Goal: Task Accomplishment & Management: Manage account settings

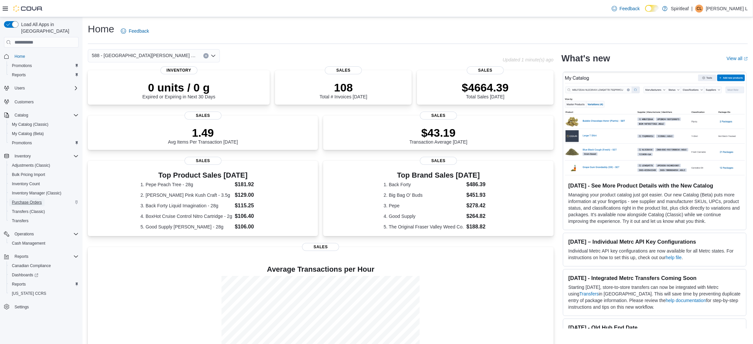
click at [30, 200] on span "Purchase Orders" at bounding box center [27, 202] width 30 height 5
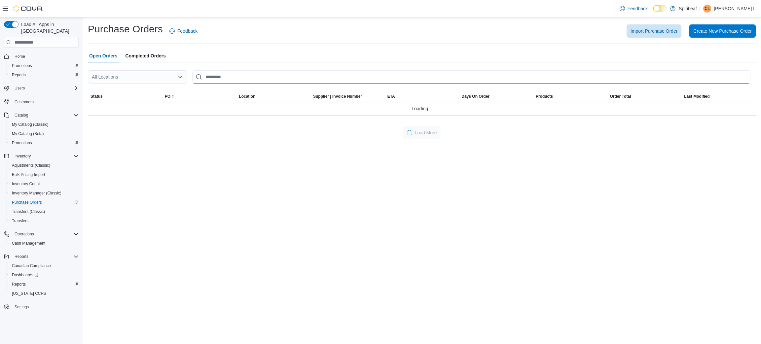
click at [221, 80] on input "This is a search bar. After typing your query, hit enter to filter the results …" at bounding box center [471, 76] width 558 height 13
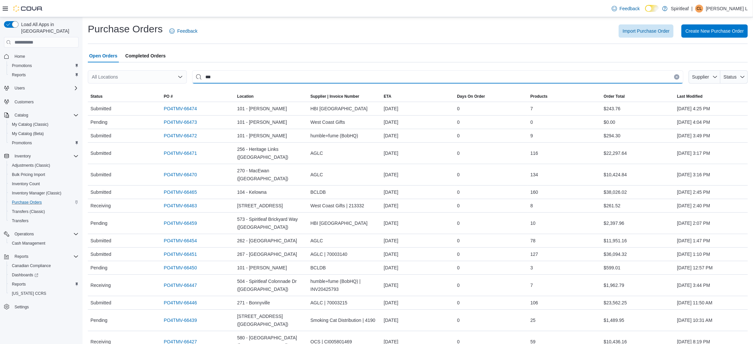
type input "***"
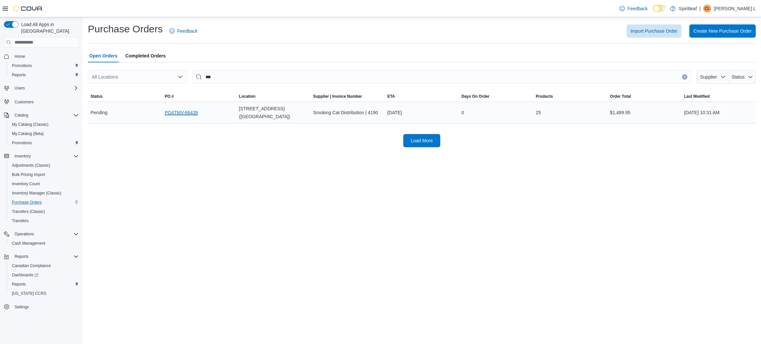
click at [189, 110] on link "PO4TMV-66439" at bounding box center [181, 113] width 33 height 8
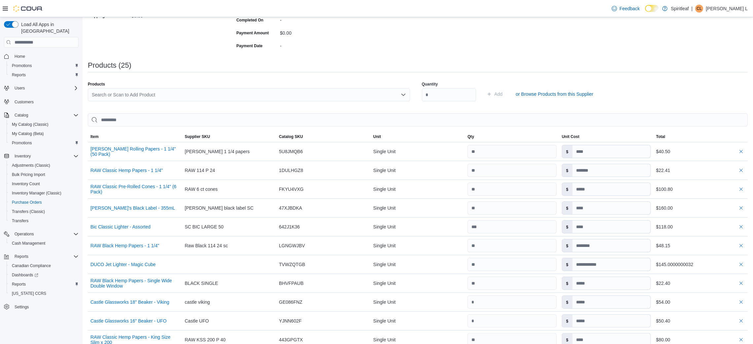
scroll to position [137, 0]
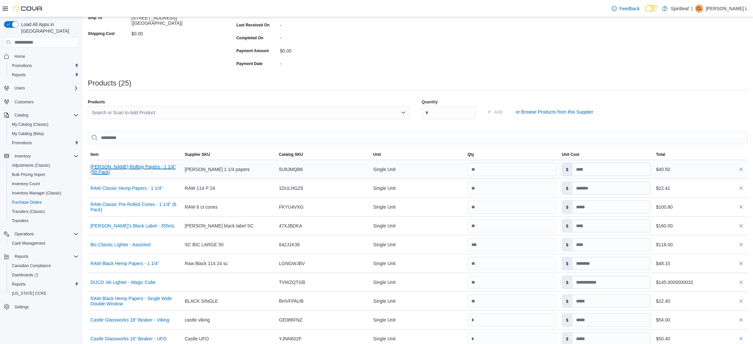
click at [154, 166] on button "Blazy Susan Pink Rolling Papers - 1 1/4" (50 Pack)" at bounding box center [135, 169] width 89 height 11
click at [139, 186] on button "RAW Classic Hemp Papers - 1 1/4"" at bounding box center [127, 188] width 72 height 5
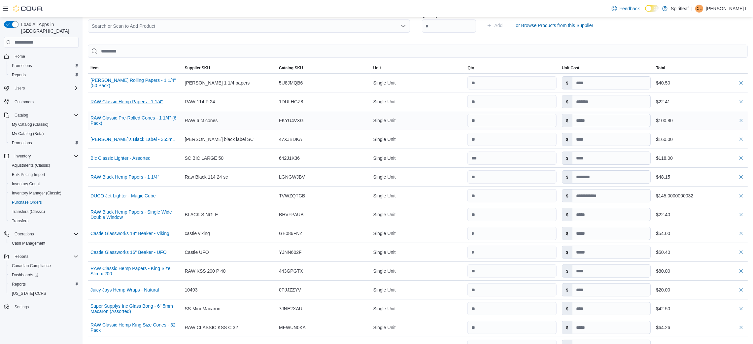
scroll to position [224, 0]
click at [138, 118] on button "RAW Classic Pre-Rolled Cones - 1 1/4" (6 Pack)" at bounding box center [135, 120] width 89 height 11
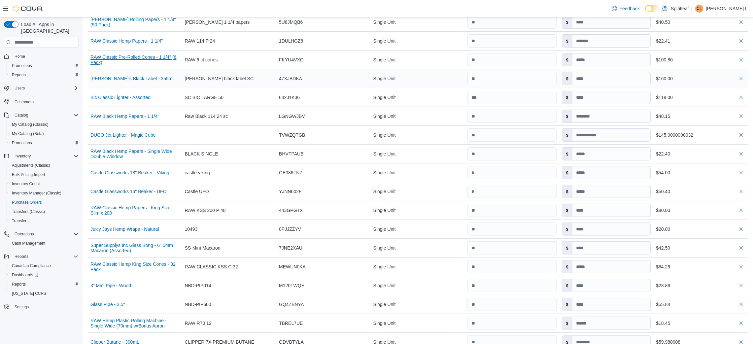
scroll to position [286, 0]
click at [139, 73] on div "Randy's Black Label - 355mL" at bounding box center [135, 77] width 94 height 11
click at [122, 77] on button "Randy's Black Label - 355mL" at bounding box center [133, 77] width 85 height 5
click at [138, 97] on button "Bic Classic Lighter - Assorted" at bounding box center [121, 95] width 60 height 5
click at [125, 116] on button "RAW Black Hemp Papers - 1 1/4"" at bounding box center [125, 114] width 69 height 5
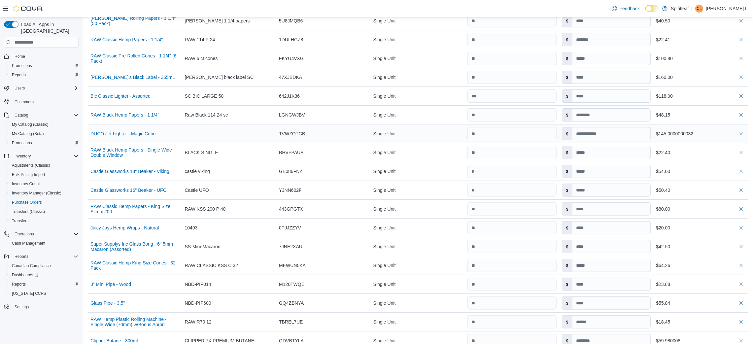
click at [133, 136] on div "DUCO Jet Lighter - Magic Cube" at bounding box center [135, 133] width 94 height 11
click at [136, 135] on button "DUCO Jet Lighter - Magic Cube" at bounding box center [123, 133] width 65 height 5
drag, startPoint x: 157, startPoint y: 150, endPoint x: 135, endPoint y: 150, distance: 22.1
click at [135, 150] on button "RAW Black Hemp Papers - Single Wide Double Window" at bounding box center [135, 152] width 89 height 11
click at [162, 171] on button "Castle Glassworks 18" Beaker - Viking" at bounding box center [130, 171] width 79 height 5
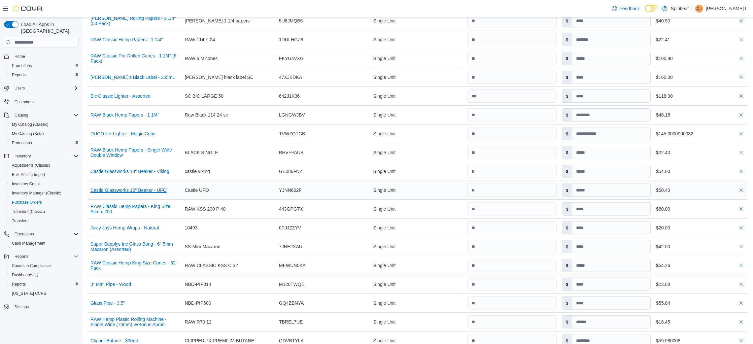
click at [158, 190] on button "Castle Glassworks 16" Beaker - UFO" at bounding box center [129, 190] width 76 height 5
click at [154, 193] on button "Castle Glassworks 16" Beaker - UFO" at bounding box center [129, 190] width 76 height 5
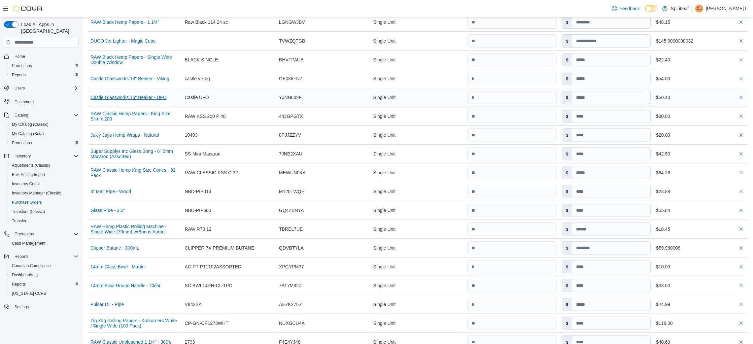
scroll to position [381, 0]
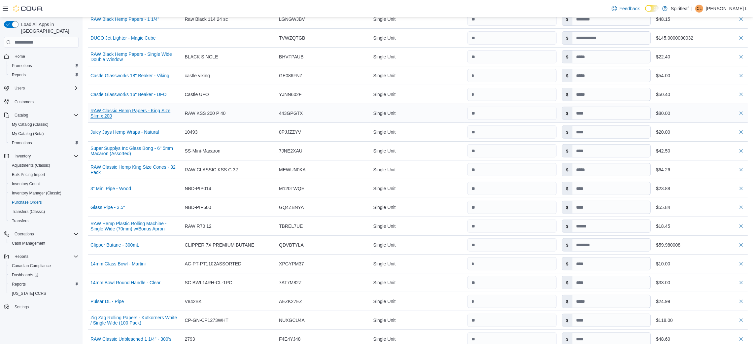
click at [150, 112] on button "RAW Classic Hemp Papers - King Size Slim x 200" at bounding box center [135, 113] width 89 height 11
click at [144, 132] on button "Juicy Jays Hemp Wraps - Natural" at bounding box center [125, 131] width 68 height 5
click at [146, 153] on button "Super Supplys Inc Glass Bong - 6" 5mm Macaron (Assorted)" at bounding box center [135, 151] width 89 height 11
click at [137, 168] on button "RAW Classic Hemp King Size Cones - 32 Pack" at bounding box center [135, 169] width 89 height 11
click at [120, 187] on button "3" Mini Pipe - Wood" at bounding box center [111, 188] width 41 height 5
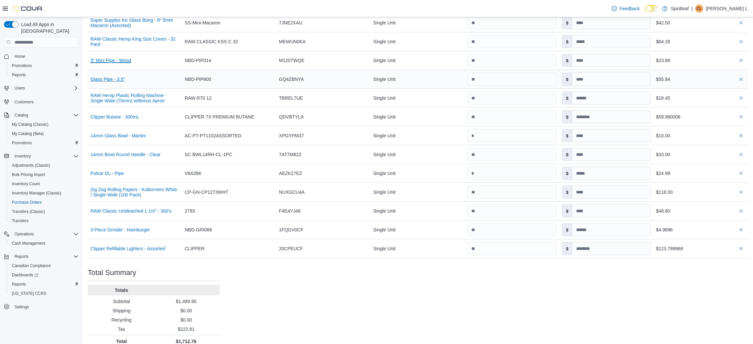
scroll to position [510, 0]
drag, startPoint x: 104, startPoint y: 77, endPoint x: 94, endPoint y: 79, distance: 10.2
click at [96, 81] on button "Glass Pipe - 3.5"" at bounding box center [108, 78] width 35 height 5
click at [126, 95] on button "RAW Hemp Plastic Rolling Machine - Single Wide (70mm) w/Bonus Apron" at bounding box center [135, 97] width 89 height 11
click at [120, 117] on button "Clipper Butane - 300mL" at bounding box center [115, 116] width 49 height 5
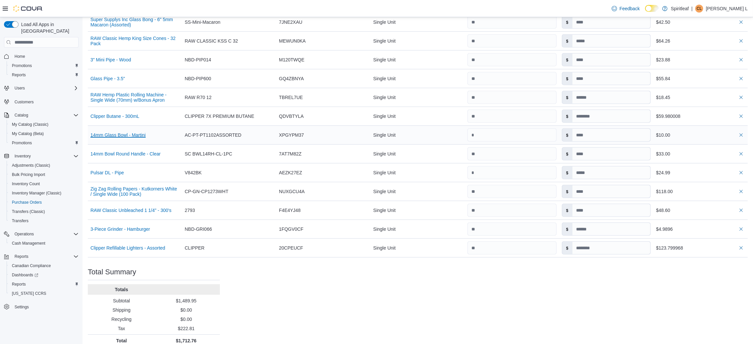
click at [122, 133] on button "14mm Glass Bowl - Martini" at bounding box center [118, 134] width 55 height 5
click at [120, 157] on button "14mm Bowl Round Handle - Clear" at bounding box center [126, 153] width 70 height 5
click at [106, 176] on div "Pulsar DL - Pipe" at bounding box center [135, 172] width 94 height 11
click at [110, 171] on button "Pulsar DL - Pipe" at bounding box center [107, 172] width 33 height 5
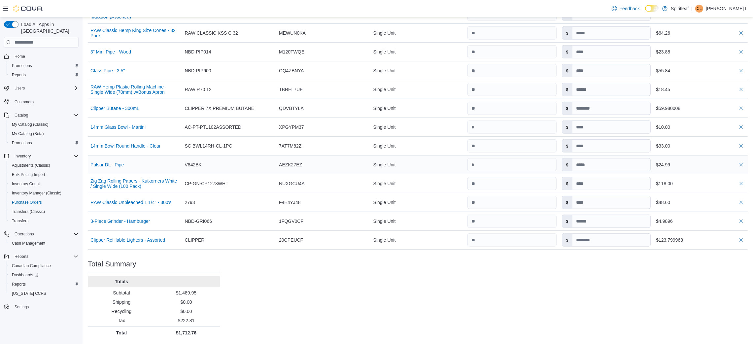
click at [199, 168] on span "V842BK" at bounding box center [193, 165] width 17 height 8
click at [117, 163] on button "Pulsar DL - Pipe" at bounding box center [107, 164] width 33 height 5
click at [129, 184] on button "Zig Zag Rolling Papers - Kutkorners White / Single Wide (100 Pack)" at bounding box center [135, 183] width 89 height 11
click at [142, 203] on button "RAW Classic Unbleached 1 1/4" - 300's" at bounding box center [131, 202] width 81 height 5
click at [136, 219] on button "3-Piece Grinder - Hamburger" at bounding box center [121, 221] width 60 height 5
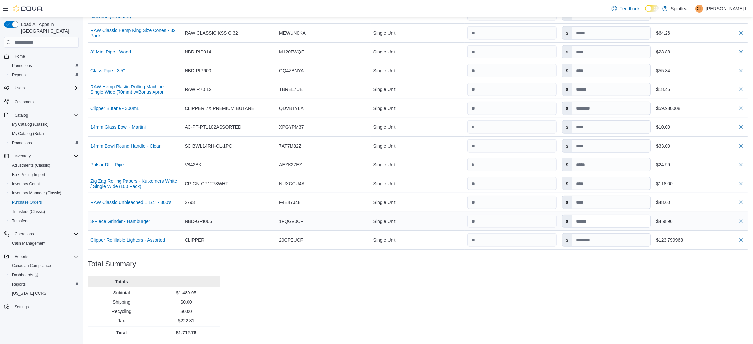
click at [591, 219] on input at bounding box center [612, 221] width 78 height 13
type input "*"
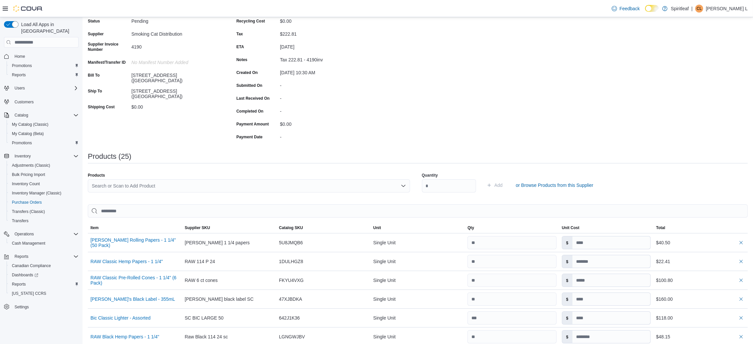
scroll to position [0, 0]
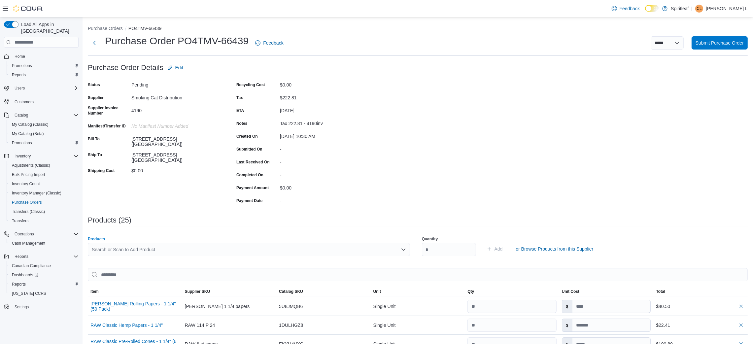
click at [179, 250] on div "Search or Scan to Add Product" at bounding box center [249, 249] width 322 height 13
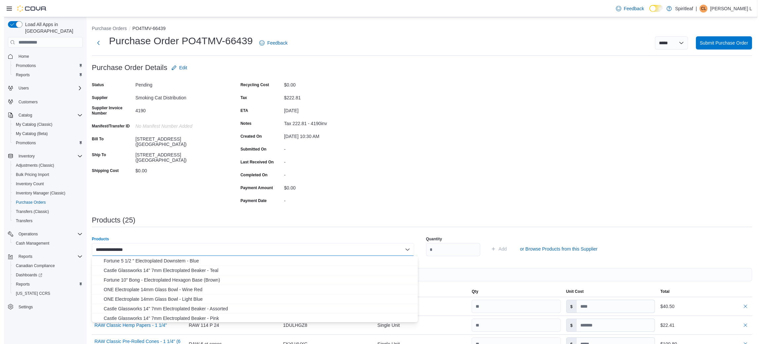
scroll to position [135, 0]
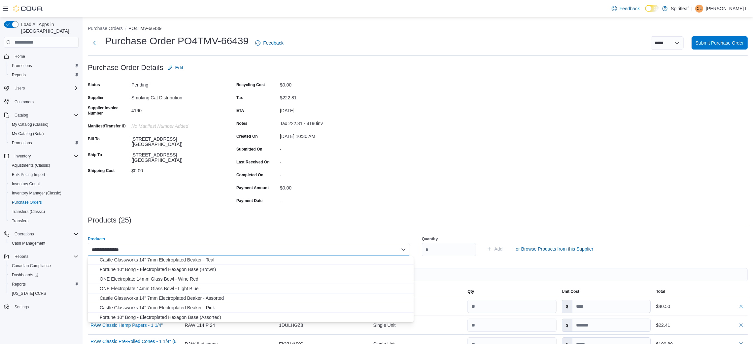
type input "**********"
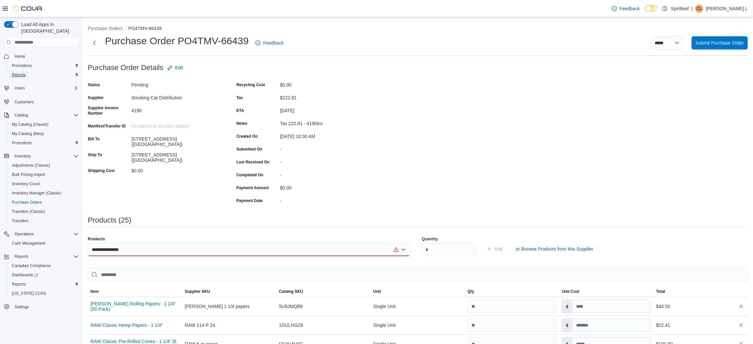
click at [21, 72] on span "Reports" at bounding box center [19, 74] width 14 height 5
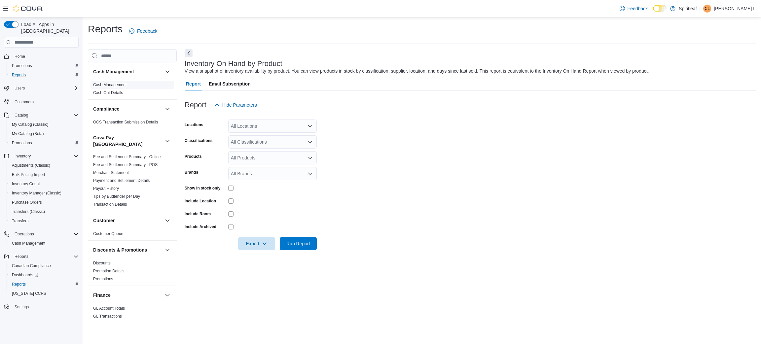
click at [121, 83] on link "Cash Management" at bounding box center [109, 85] width 33 height 5
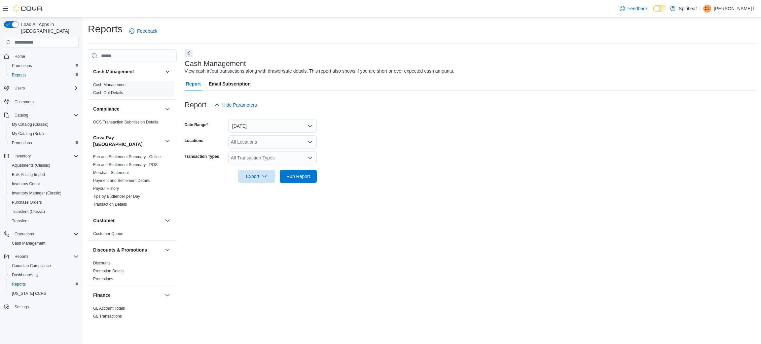
click at [121, 91] on link "Cash Out Details" at bounding box center [108, 93] width 30 height 5
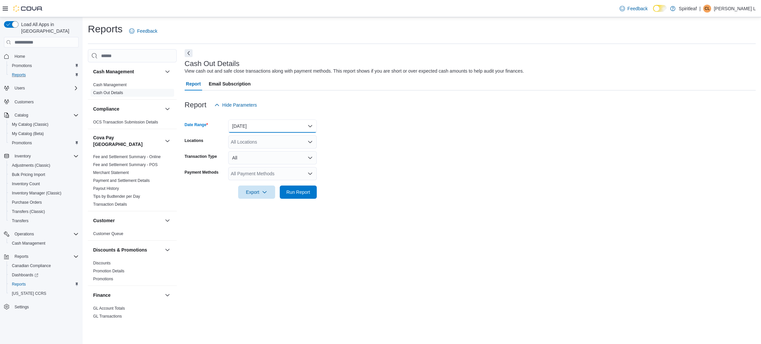
click at [285, 123] on button "Today" at bounding box center [272, 126] width 89 height 13
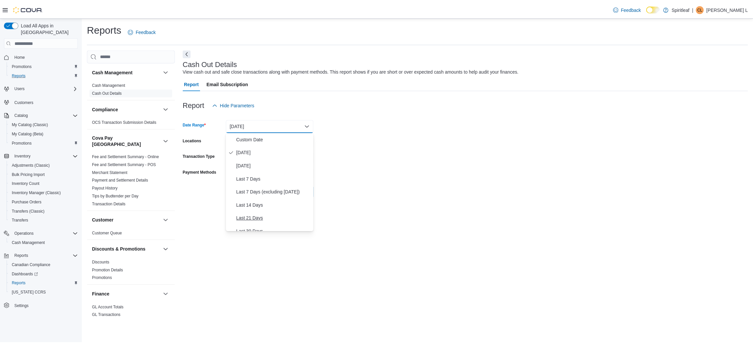
scroll to position [37, 0]
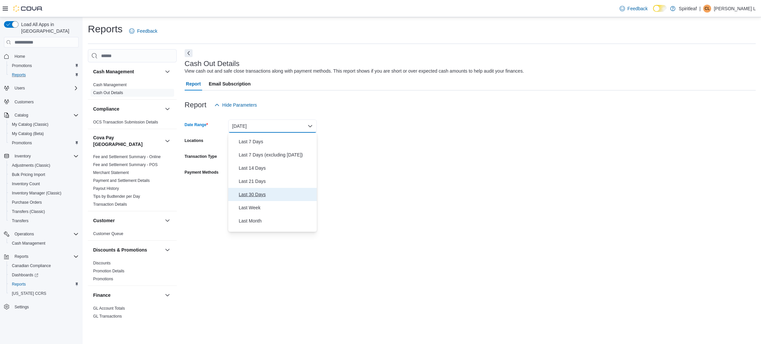
click at [258, 190] on button "Last 30 Days" at bounding box center [272, 194] width 89 height 13
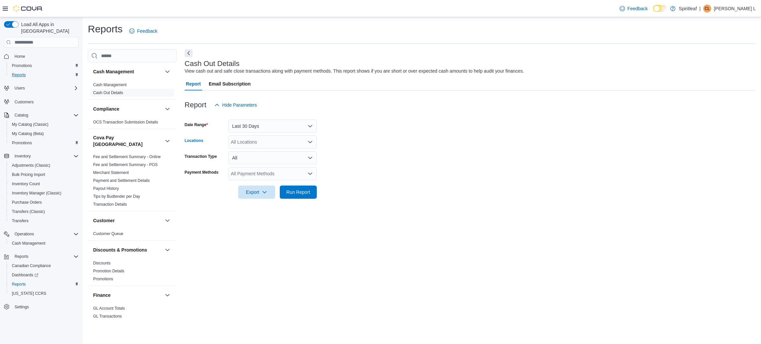
click at [261, 142] on div "All Locations" at bounding box center [272, 141] width 89 height 13
type input "***"
click at [286, 156] on span "588 - [GEOGRAPHIC_DATA][PERSON_NAME] ([GEOGRAPHIC_DATA])" at bounding box center [327, 153] width 151 height 7
click at [401, 177] on form "Date Range Last 30 Days Locations 588 - Spiritleaf West Hunt Crossroads (Nepean…" at bounding box center [470, 155] width 571 height 87
click at [300, 190] on span "Run Report" at bounding box center [298, 192] width 24 height 7
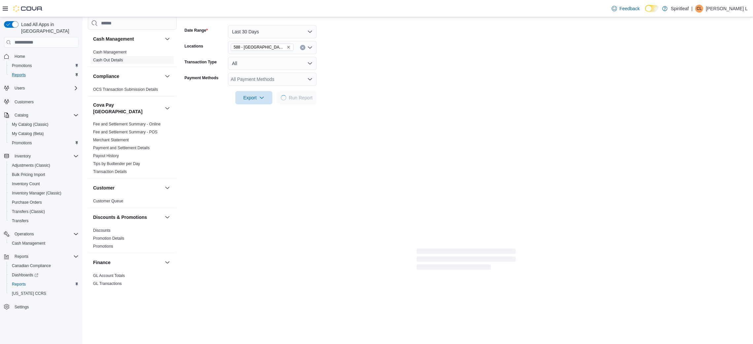
scroll to position [97, 0]
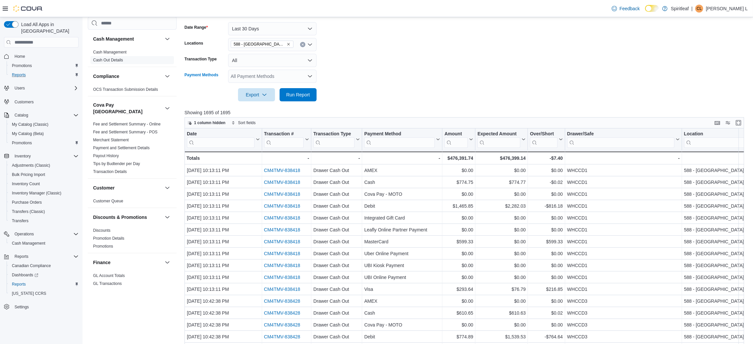
click at [282, 79] on div "All Payment Methods" at bounding box center [272, 76] width 89 height 13
click at [365, 88] on div at bounding box center [467, 85] width 565 height 5
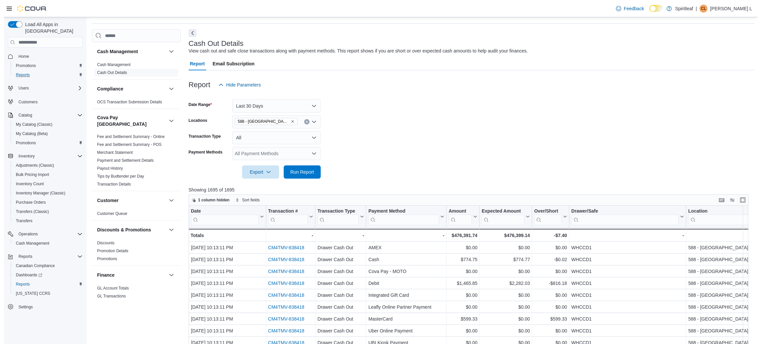
scroll to position [0, 0]
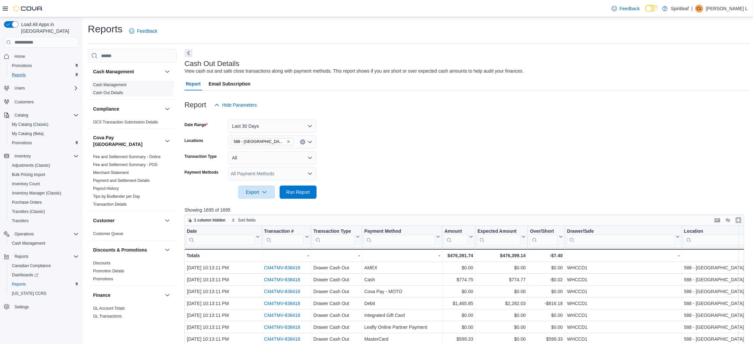
click at [123, 86] on link "Cash Management" at bounding box center [109, 85] width 33 height 5
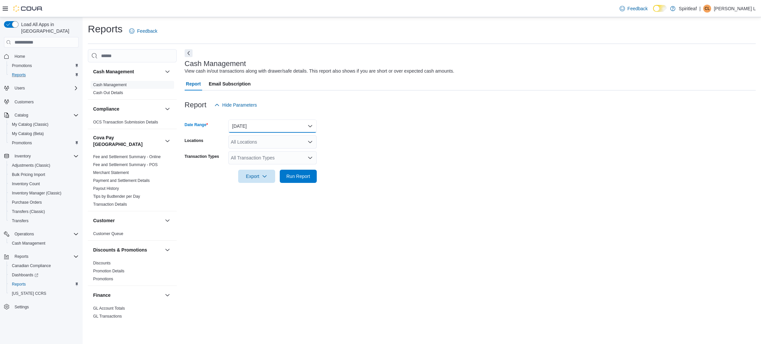
click at [253, 128] on button "Today" at bounding box center [272, 126] width 89 height 13
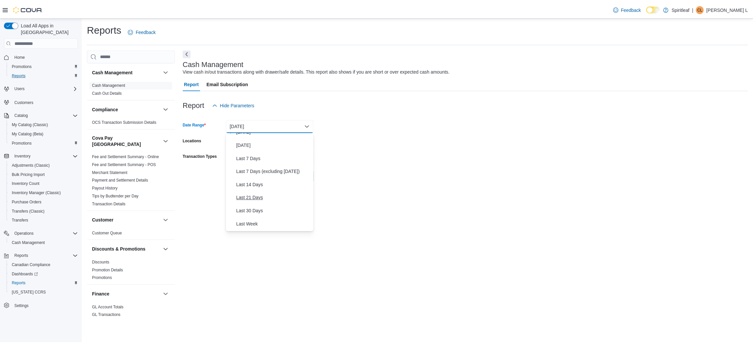
scroll to position [23, 0]
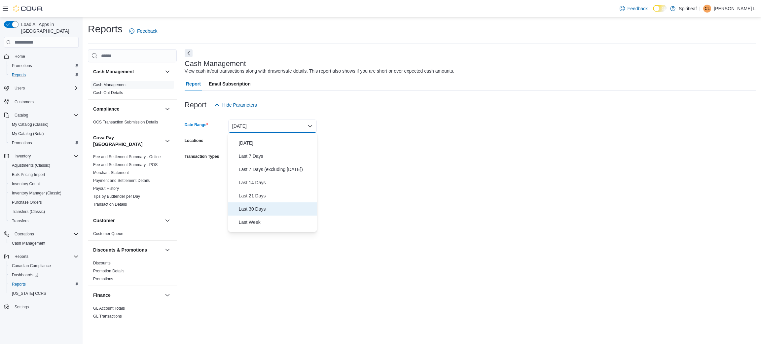
click at [253, 213] on button "Last 30 Days" at bounding box center [272, 208] width 89 height 13
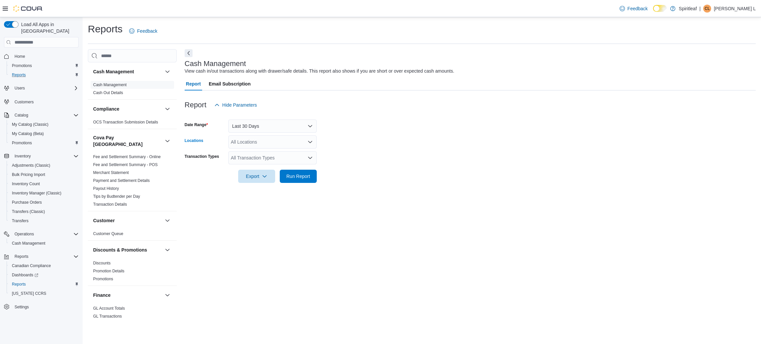
click at [259, 140] on div "All Locations" at bounding box center [272, 141] width 89 height 13
type input "***"
click at [269, 156] on span "588 - [GEOGRAPHIC_DATA][PERSON_NAME] ([GEOGRAPHIC_DATA])" at bounding box center [327, 153] width 151 height 7
drag, startPoint x: 348, startPoint y: 154, endPoint x: 282, endPoint y: 157, distance: 66.1
click at [282, 157] on form "Date Range Last 30 Days Locations 588 - Spiritleaf West Hunt Crossroads (Nepean…" at bounding box center [470, 147] width 571 height 71
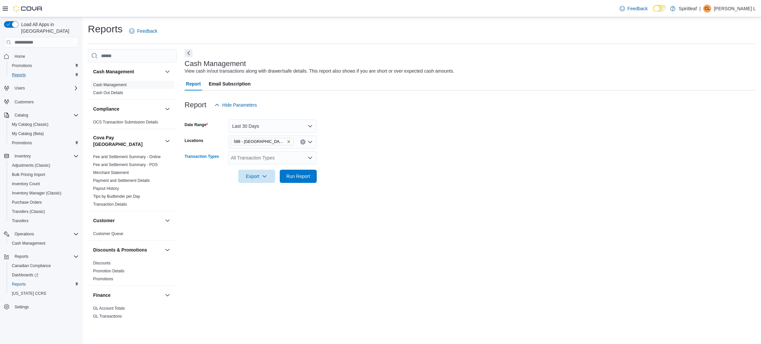
click at [282, 157] on div "All Transaction Types" at bounding box center [272, 157] width 89 height 13
click at [257, 180] on span "Safe Close" at bounding box center [272, 178] width 81 height 7
click at [344, 187] on div at bounding box center [470, 187] width 571 height 8
click at [299, 176] on span "Run Report" at bounding box center [298, 176] width 24 height 7
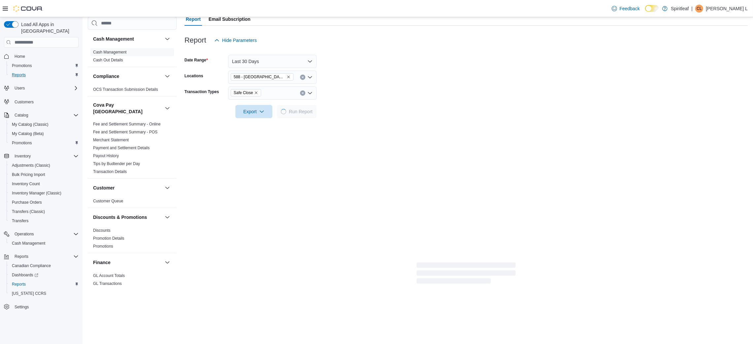
scroll to position [66, 0]
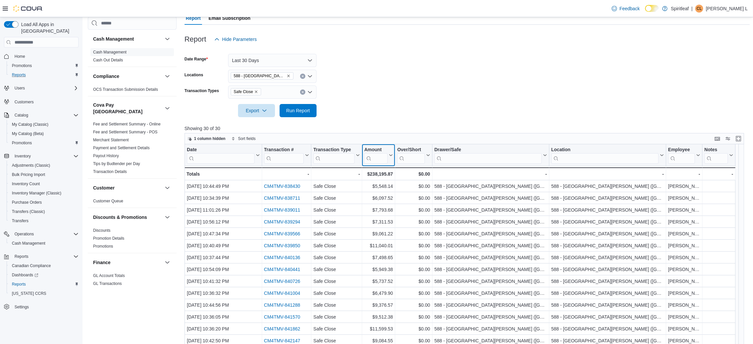
click at [389, 158] on button "Amount" at bounding box center [378, 155] width 29 height 17
click at [385, 189] on span "Sort High-Low" at bounding box center [383, 188] width 25 height 5
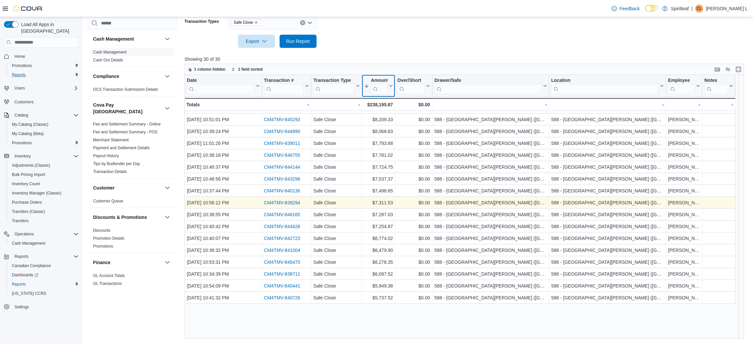
scroll to position [0, 0]
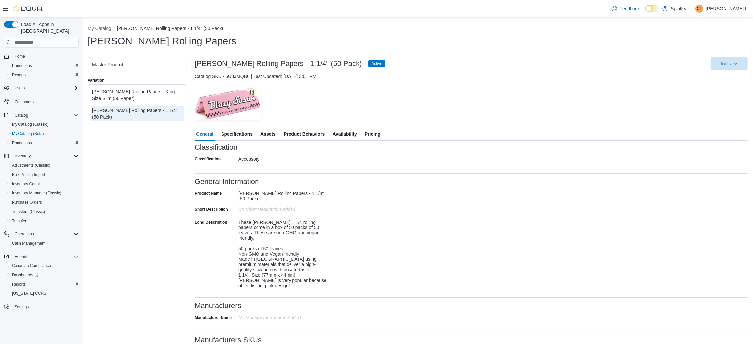
click at [378, 135] on span "Pricing" at bounding box center [373, 133] width 16 height 13
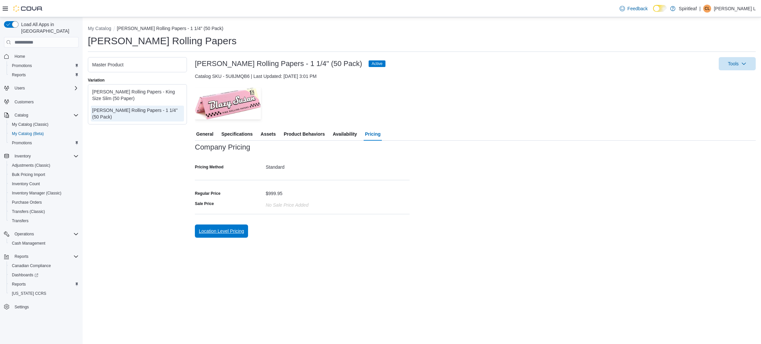
click at [220, 237] on span "Location Level Pricing" at bounding box center [221, 231] width 45 height 13
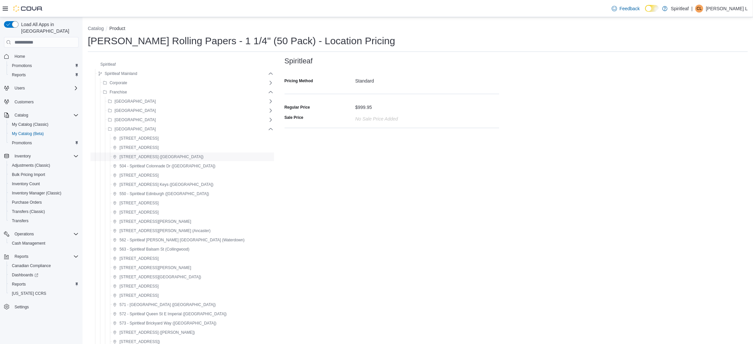
click at [173, 153] on span "[STREET_ADDRESS] ([GEOGRAPHIC_DATA])" at bounding box center [158, 157] width 91 height 8
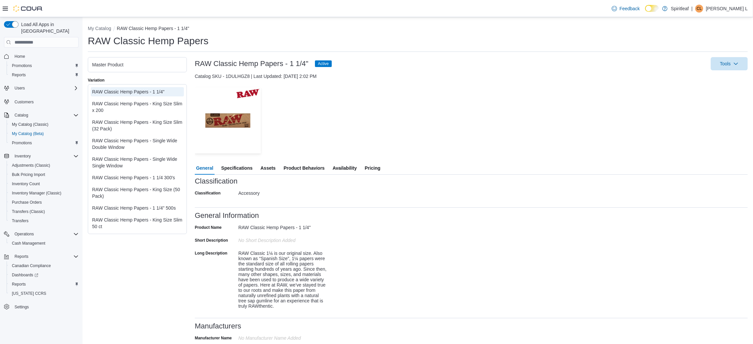
click at [373, 166] on span "Pricing" at bounding box center [373, 168] width 16 height 13
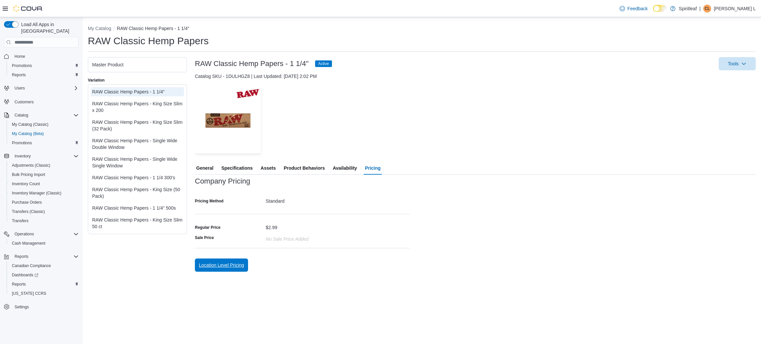
click at [237, 265] on span "Location Level Pricing" at bounding box center [221, 265] width 45 height 7
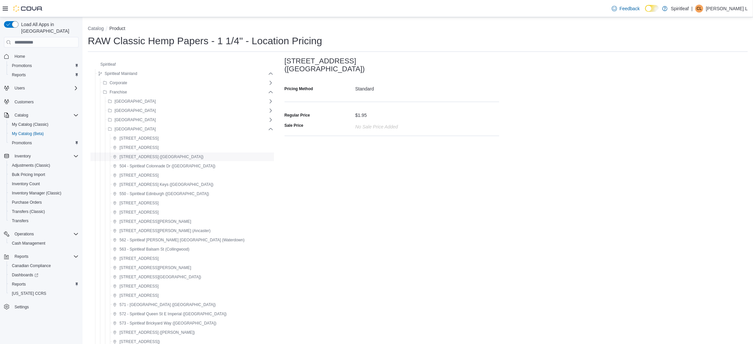
click at [198, 157] on div "[STREET_ADDRESS] ([GEOGRAPHIC_DATA])" at bounding box center [191, 157] width 163 height 8
click at [333, 146] on div at bounding box center [392, 143] width 215 height 5
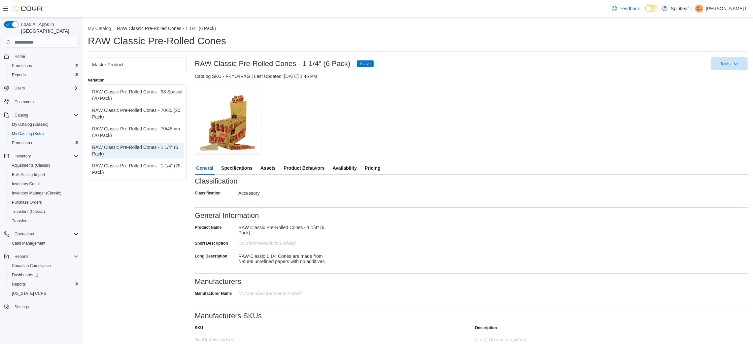
click at [365, 165] on span "Pricing" at bounding box center [373, 168] width 16 height 13
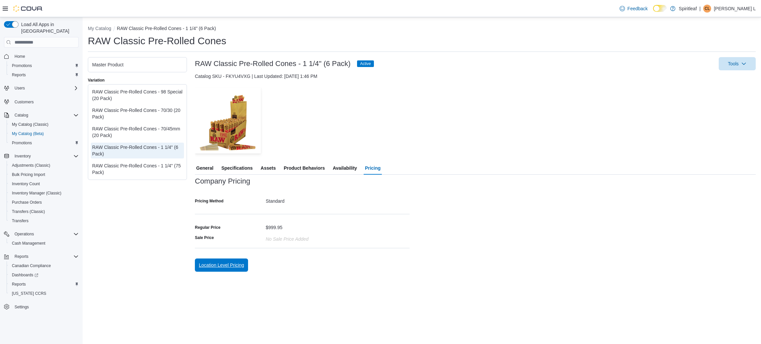
click at [241, 267] on span "Location Level Pricing" at bounding box center [221, 265] width 45 height 7
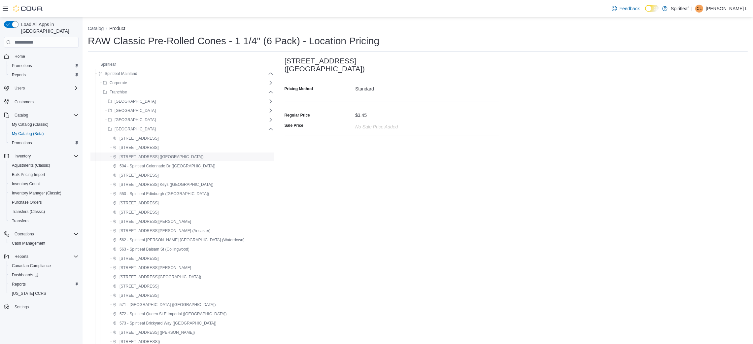
click at [189, 156] on span "[STREET_ADDRESS] ([GEOGRAPHIC_DATA])" at bounding box center [162, 156] width 84 height 5
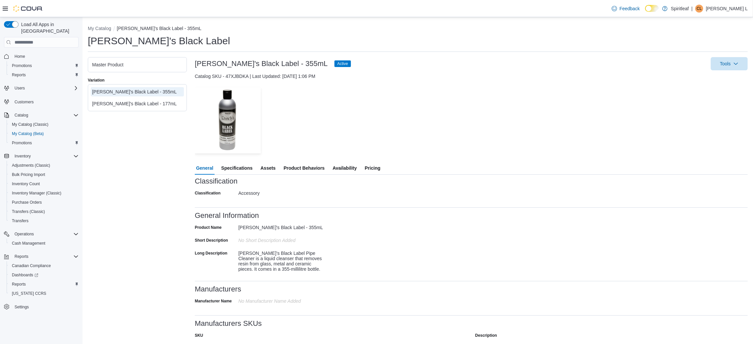
click at [374, 171] on span "Pricing" at bounding box center [373, 168] width 16 height 13
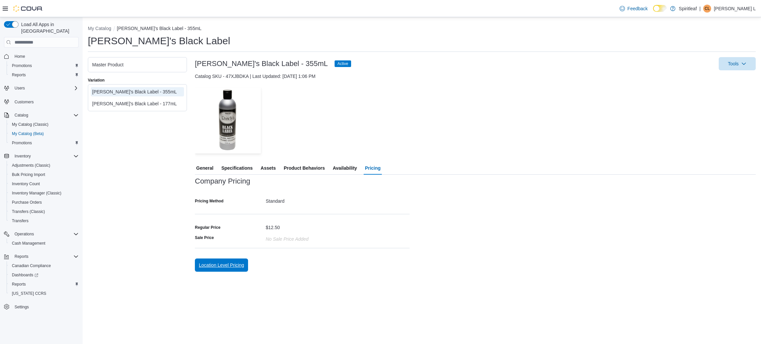
click at [228, 270] on span "Location Level Pricing" at bounding box center [221, 265] width 45 height 13
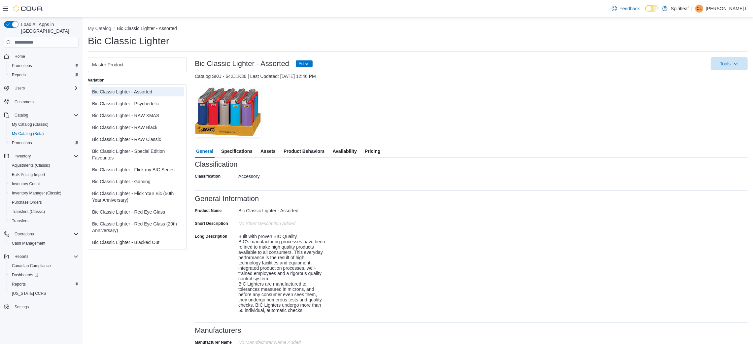
click at [373, 156] on span "Pricing" at bounding box center [373, 151] width 16 height 13
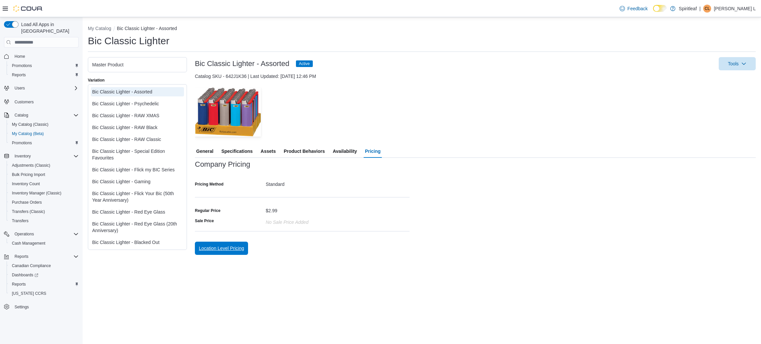
click at [241, 251] on span "Location Level Pricing" at bounding box center [221, 248] width 45 height 7
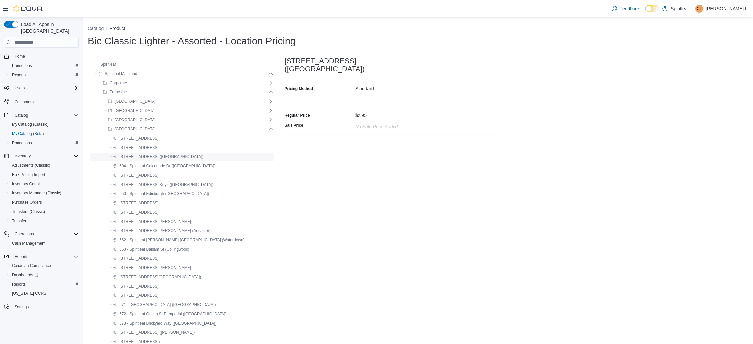
click at [157, 158] on span "[STREET_ADDRESS] ([GEOGRAPHIC_DATA])" at bounding box center [162, 156] width 84 height 5
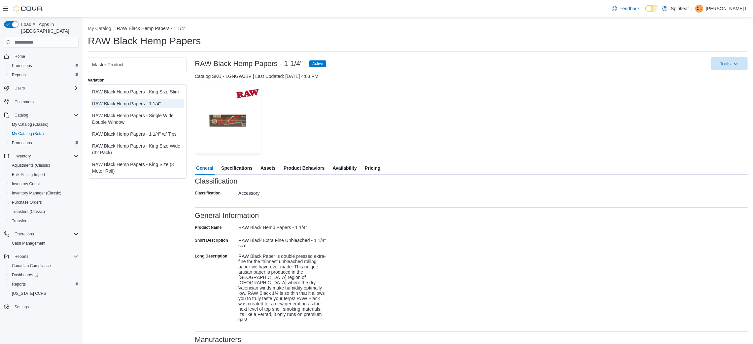
click at [375, 169] on span "Pricing" at bounding box center [373, 168] width 16 height 13
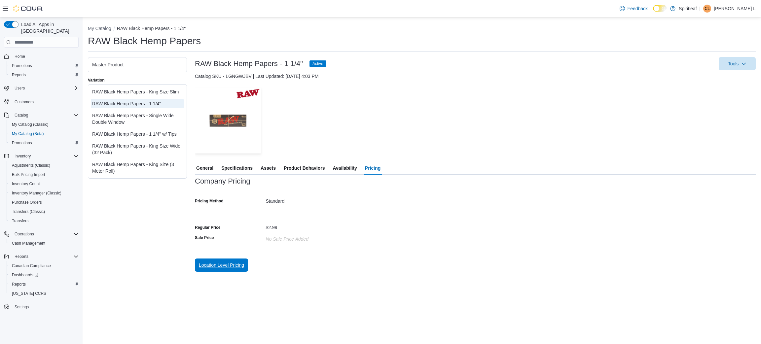
click at [236, 265] on span "Location Level Pricing" at bounding box center [221, 265] width 45 height 7
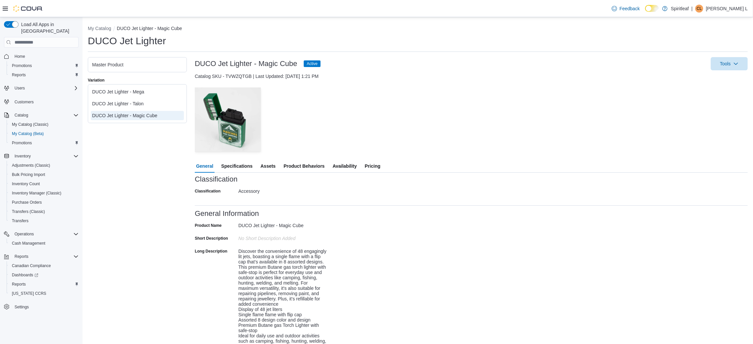
click at [367, 162] on span "Pricing" at bounding box center [373, 166] width 16 height 13
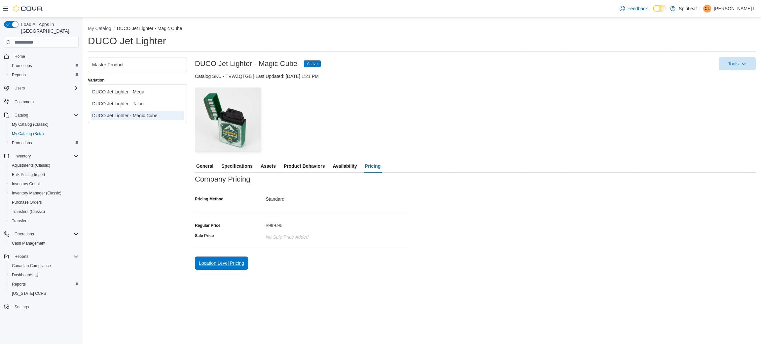
click at [216, 263] on span "Location Level Pricing" at bounding box center [221, 263] width 45 height 7
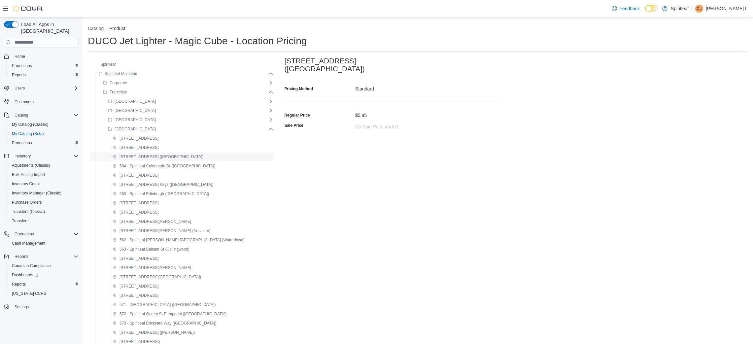
click at [193, 156] on button "[STREET_ADDRESS] ([GEOGRAPHIC_DATA])" at bounding box center [158, 157] width 96 height 8
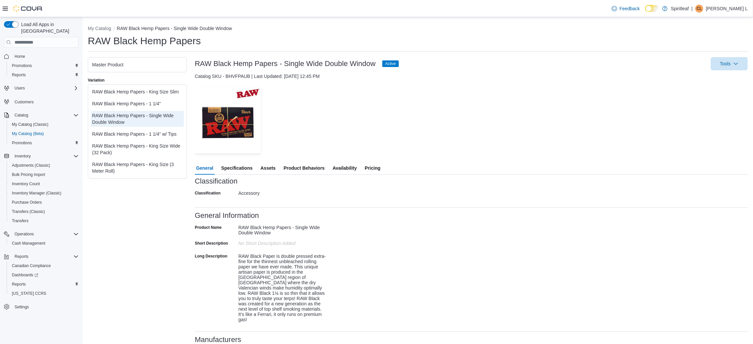
click at [380, 166] on button "Pricing" at bounding box center [373, 168] width 18 height 13
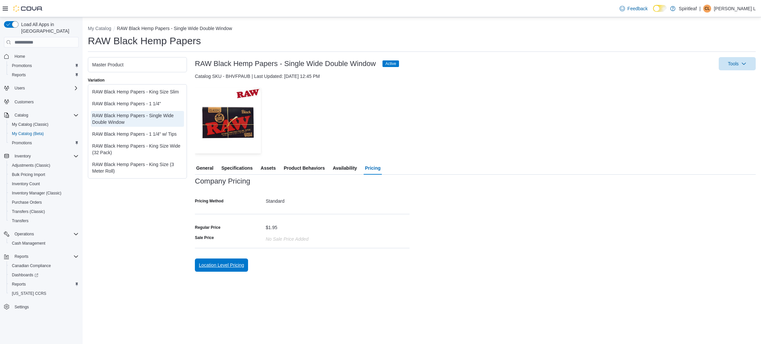
click at [241, 271] on span "Location Level Pricing" at bounding box center [221, 265] width 45 height 13
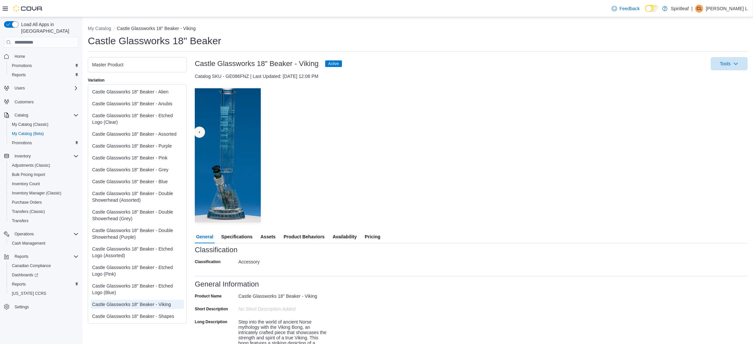
click at [373, 240] on span "Pricing" at bounding box center [373, 236] width 16 height 13
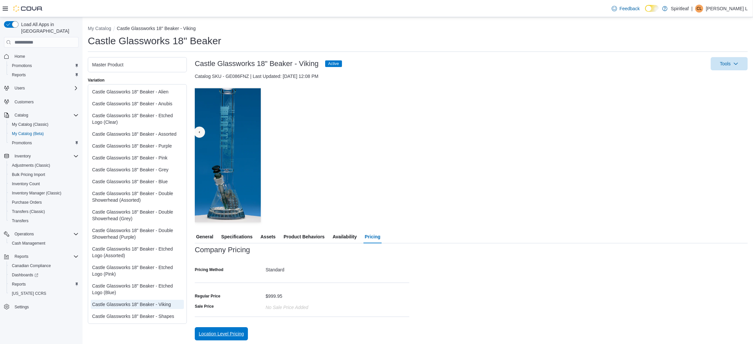
click at [237, 334] on span "Location Level Pricing" at bounding box center [221, 334] width 45 height 7
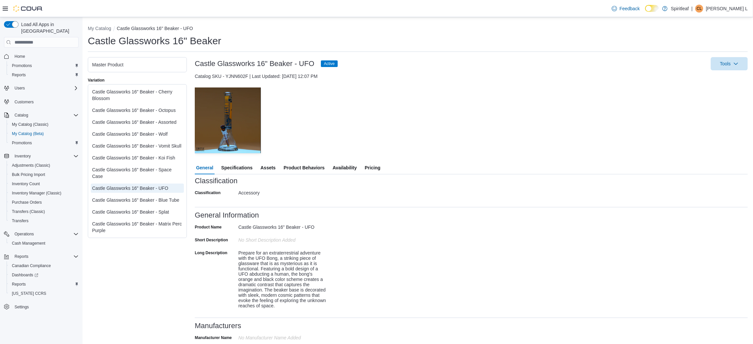
click at [371, 167] on span "Pricing" at bounding box center [373, 167] width 16 height 13
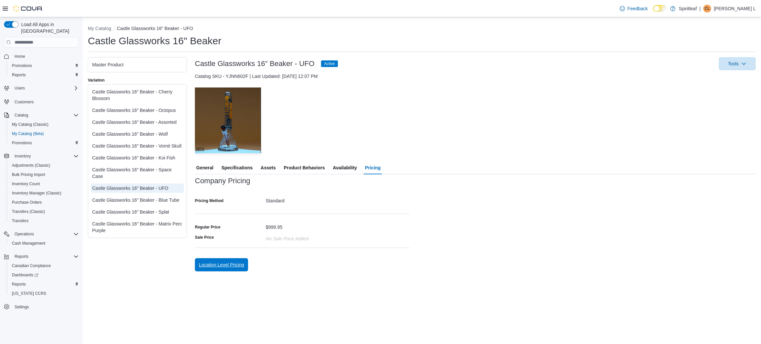
click at [237, 261] on span "Location Level Pricing" at bounding box center [221, 264] width 45 height 13
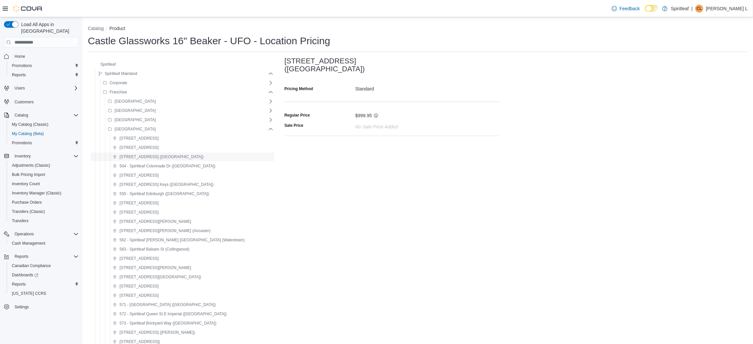
click at [190, 156] on span "[STREET_ADDRESS] ([GEOGRAPHIC_DATA])" at bounding box center [162, 156] width 84 height 5
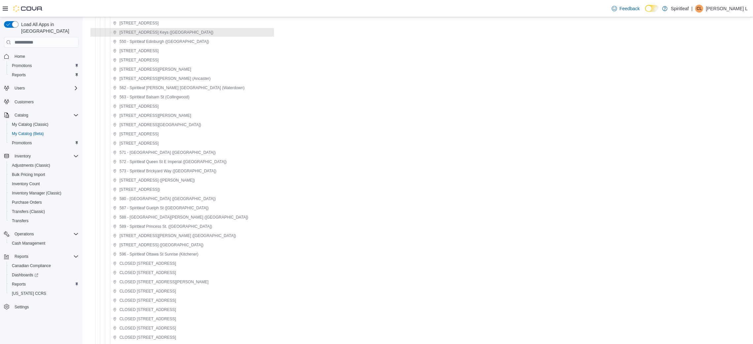
scroll to position [231, 0]
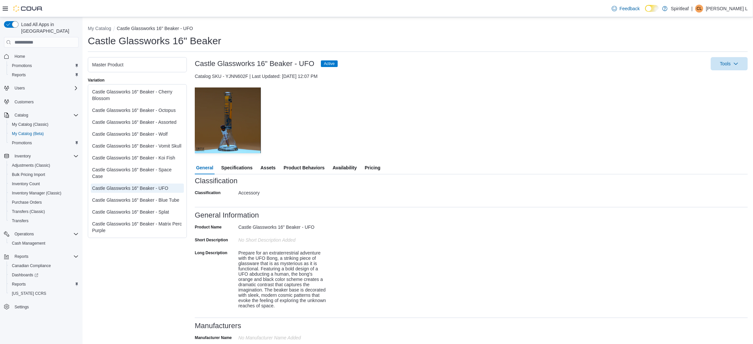
click at [368, 169] on span "Pricing" at bounding box center [373, 167] width 16 height 13
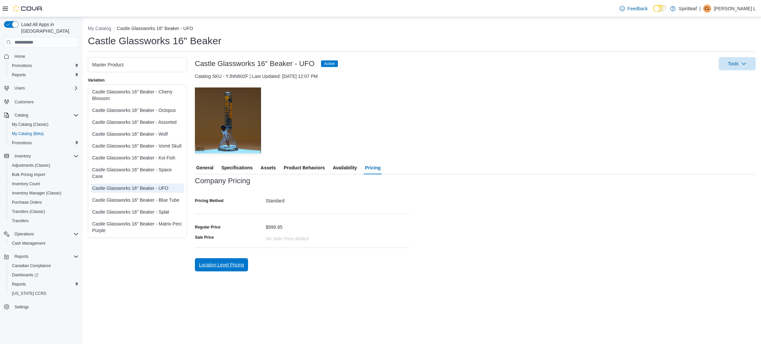
click at [229, 265] on span "Location Level Pricing" at bounding box center [221, 265] width 45 height 7
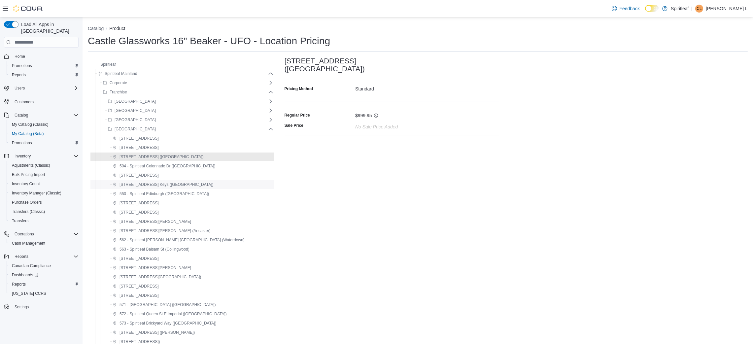
click at [167, 186] on span "[STREET_ADDRESS] Keys ([GEOGRAPHIC_DATA])" at bounding box center [167, 184] width 94 height 5
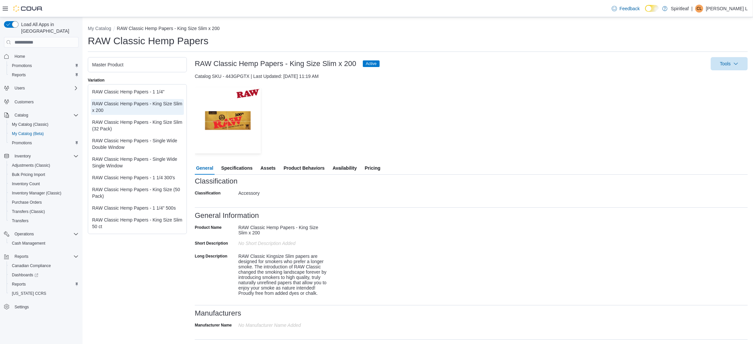
click at [372, 170] on span "Pricing" at bounding box center [373, 168] width 16 height 13
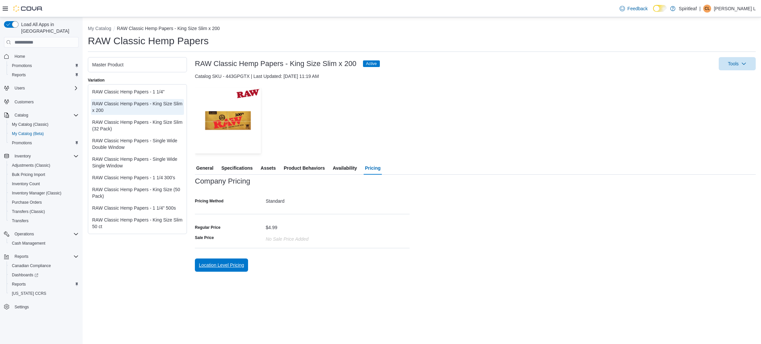
click at [241, 267] on span "Location Level Pricing" at bounding box center [221, 265] width 45 height 7
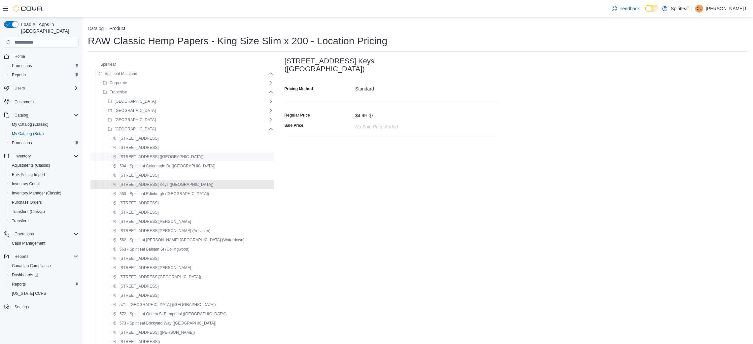
click at [171, 160] on span "[STREET_ADDRESS] ([GEOGRAPHIC_DATA])" at bounding box center [158, 157] width 91 height 8
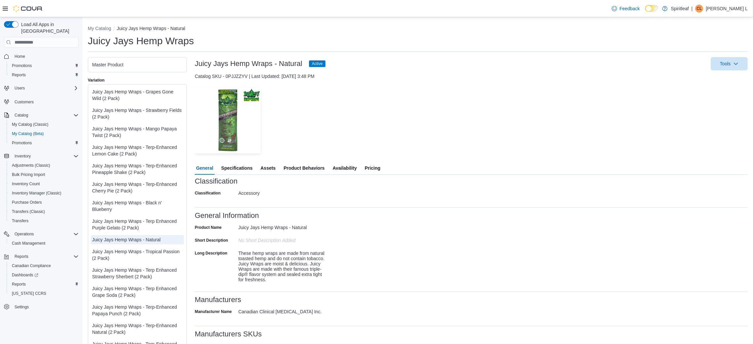
click at [368, 168] on span "Pricing" at bounding box center [373, 168] width 16 height 13
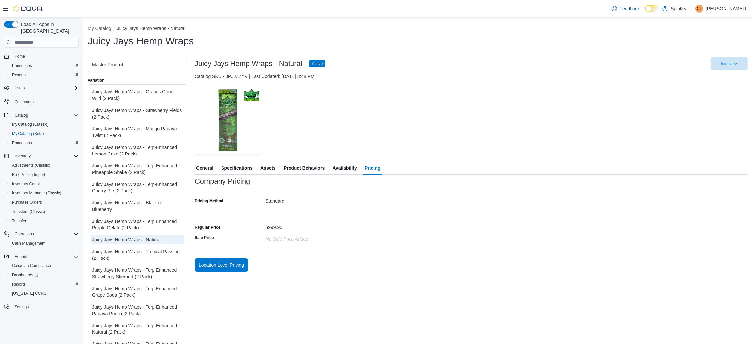
click at [219, 263] on span "Location Level Pricing" at bounding box center [221, 265] width 45 height 7
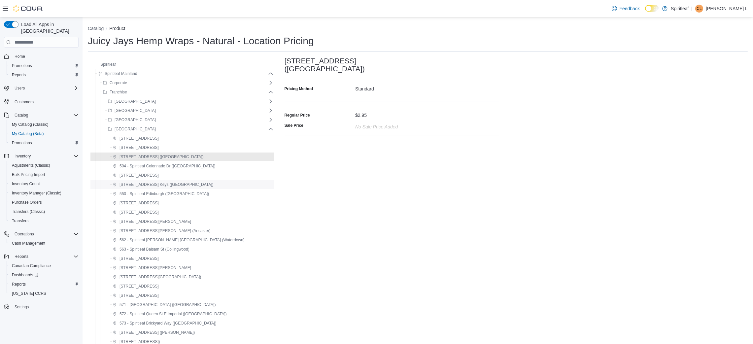
click at [160, 184] on span "[STREET_ADDRESS] Keys ([GEOGRAPHIC_DATA])" at bounding box center [167, 184] width 94 height 5
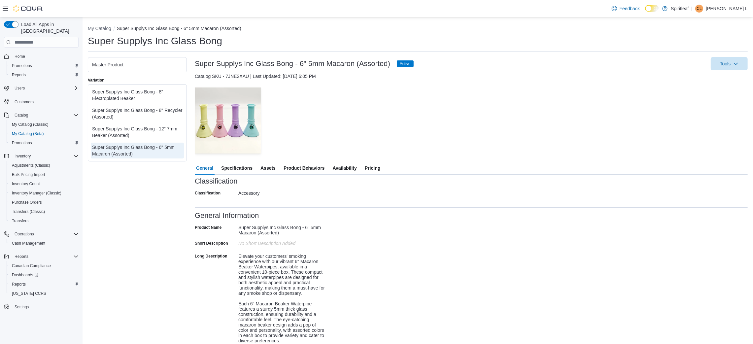
click at [369, 165] on span "Pricing" at bounding box center [373, 168] width 16 height 13
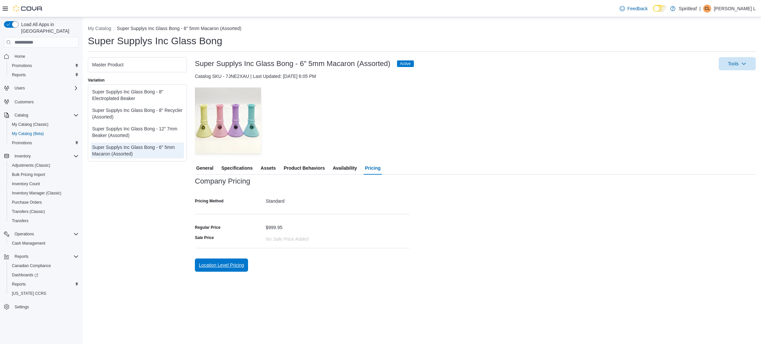
click at [221, 264] on span "Location Level Pricing" at bounding box center [221, 265] width 45 height 7
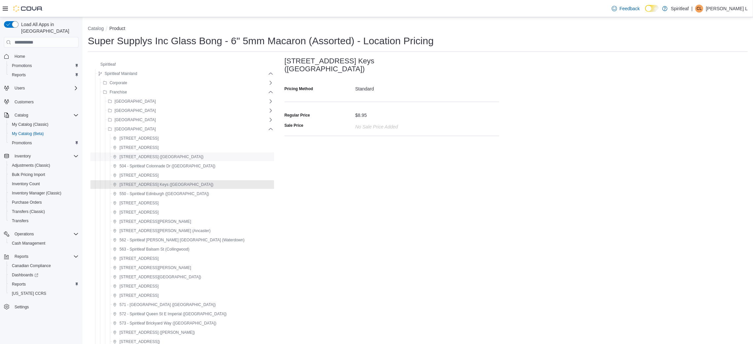
click at [166, 160] on span "[STREET_ADDRESS] ([GEOGRAPHIC_DATA])" at bounding box center [158, 157] width 91 height 8
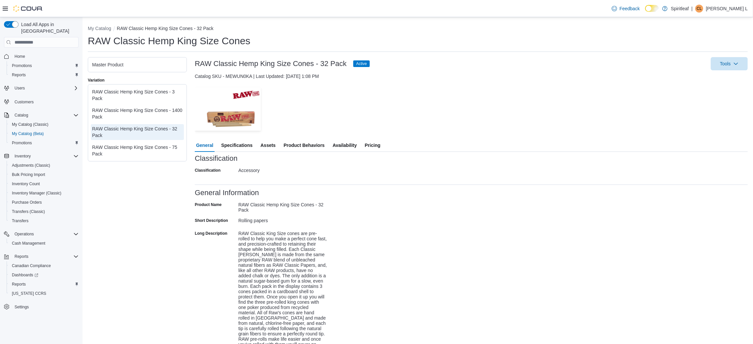
click at [368, 142] on span "Pricing" at bounding box center [373, 145] width 16 height 13
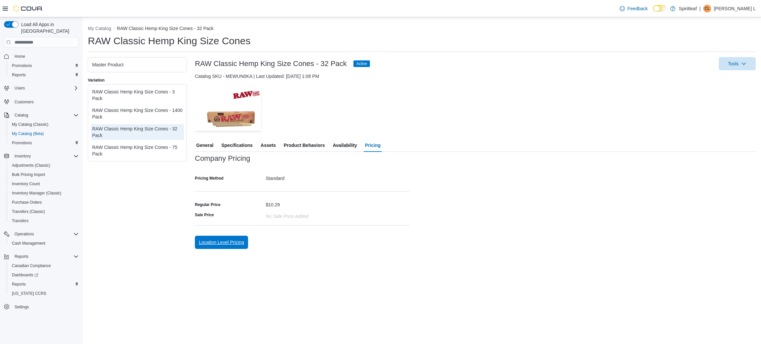
click at [219, 241] on span "Location Level Pricing" at bounding box center [221, 242] width 45 height 7
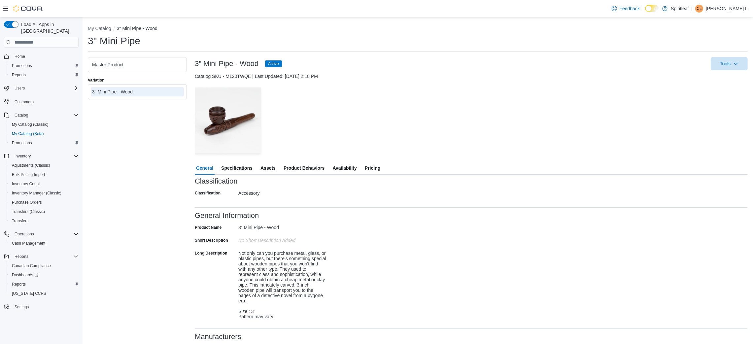
click at [377, 171] on span "Pricing" at bounding box center [373, 168] width 16 height 13
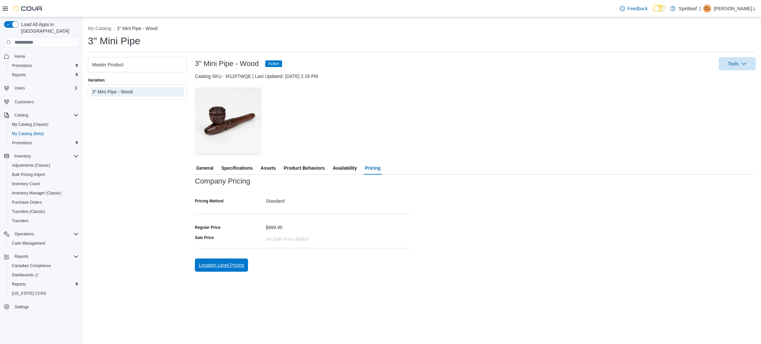
click at [232, 260] on span "Location Level Pricing" at bounding box center [221, 265] width 45 height 13
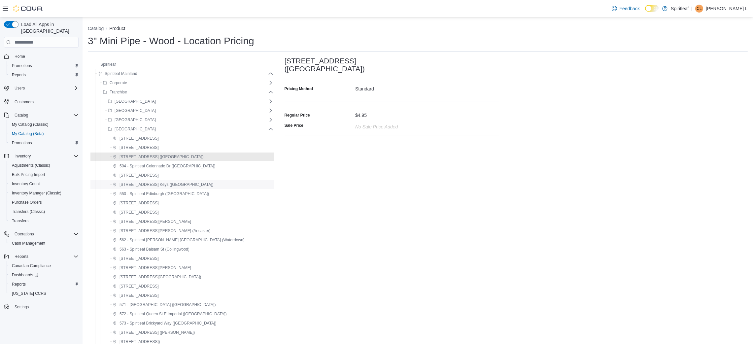
click at [167, 182] on span "[STREET_ADDRESS] Keys ([GEOGRAPHIC_DATA])" at bounding box center [167, 184] width 94 height 5
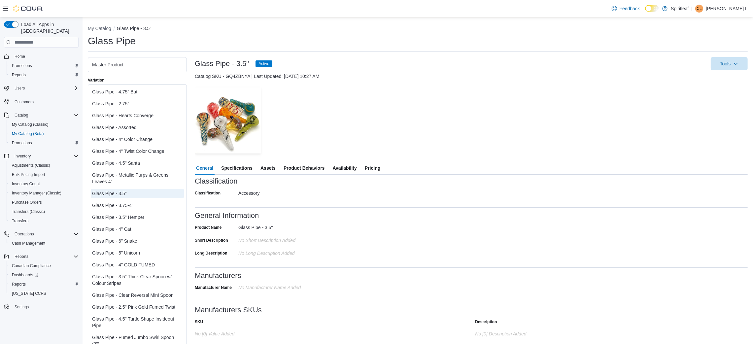
click at [370, 168] on span "Pricing" at bounding box center [373, 168] width 16 height 13
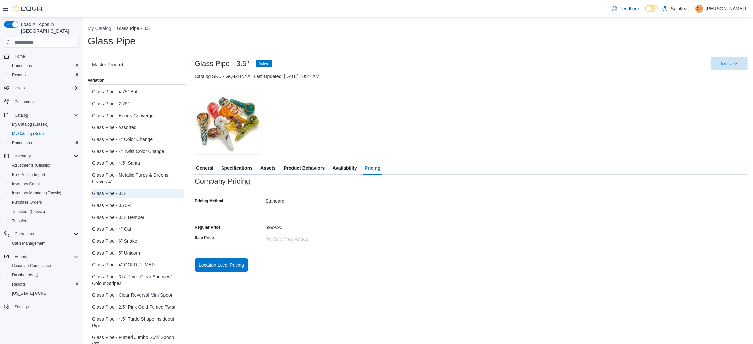
click at [217, 269] on span "Location Level Pricing" at bounding box center [221, 265] width 45 height 13
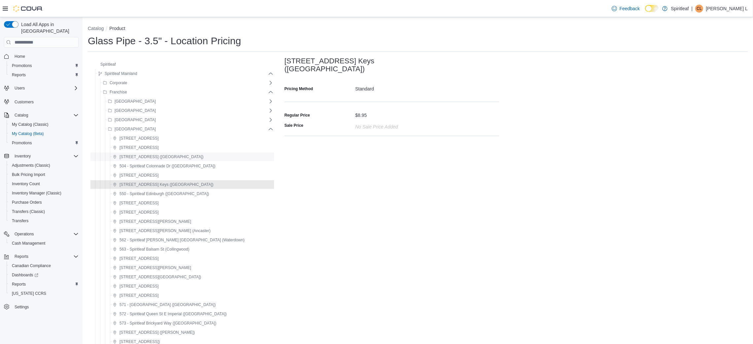
click at [149, 155] on span "[STREET_ADDRESS] ([GEOGRAPHIC_DATA])" at bounding box center [162, 156] width 84 height 5
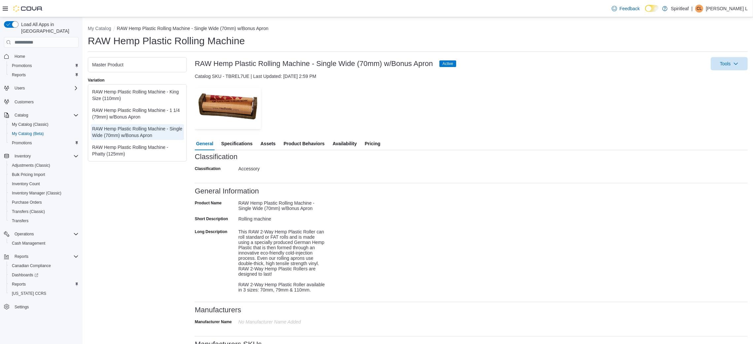
click at [376, 146] on span "Pricing" at bounding box center [373, 143] width 16 height 13
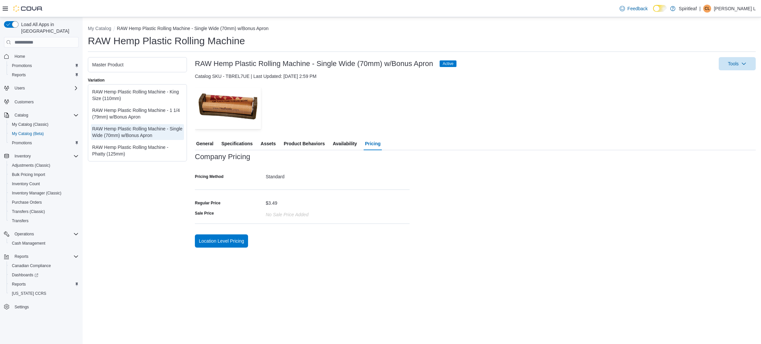
click at [245, 231] on div at bounding box center [302, 231] width 215 height 5
click at [236, 237] on span "Location Level Pricing" at bounding box center [221, 240] width 45 height 13
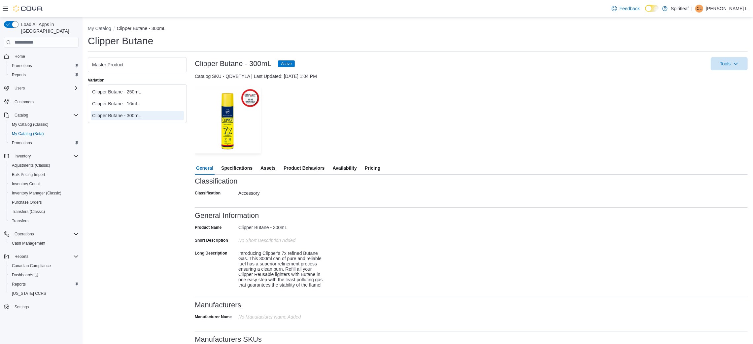
click at [368, 168] on span "Pricing" at bounding box center [373, 168] width 16 height 13
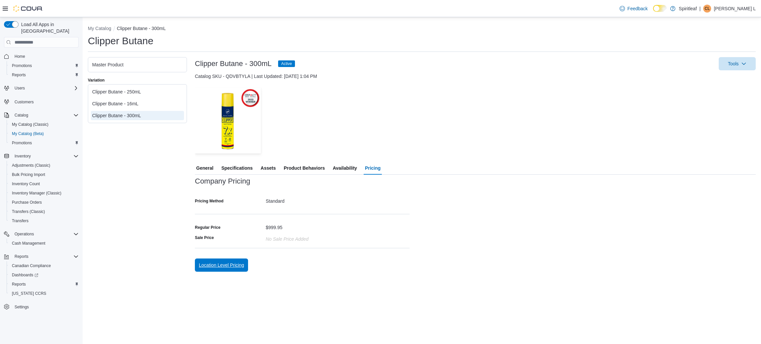
click at [222, 265] on span "Location Level Pricing" at bounding box center [221, 265] width 45 height 7
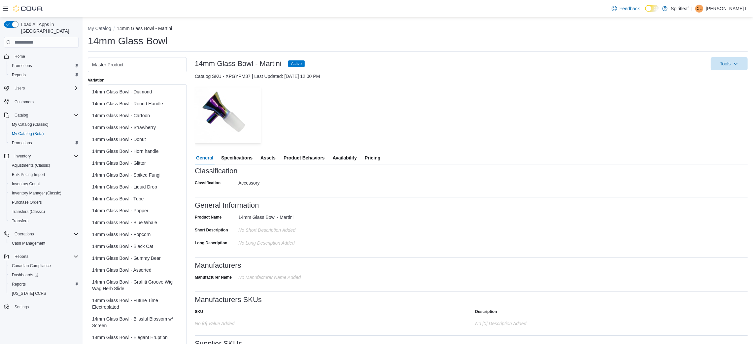
click at [370, 158] on span "Pricing" at bounding box center [373, 157] width 16 height 13
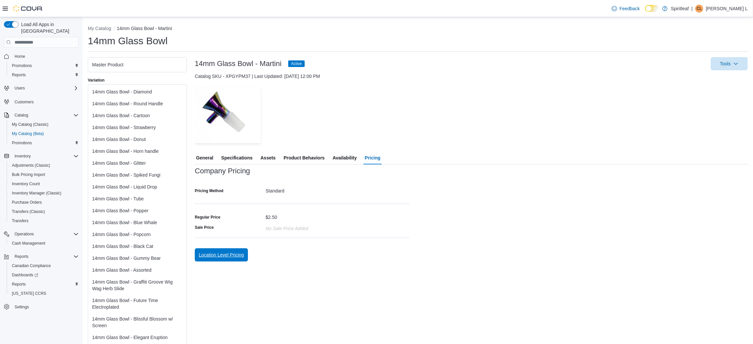
click at [240, 254] on span "Location Level Pricing" at bounding box center [221, 255] width 45 height 7
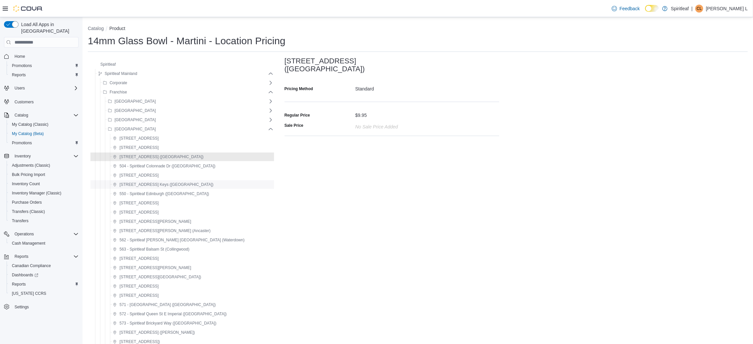
click at [180, 188] on span "[STREET_ADDRESS] Keys ([GEOGRAPHIC_DATA])" at bounding box center [163, 185] width 101 height 8
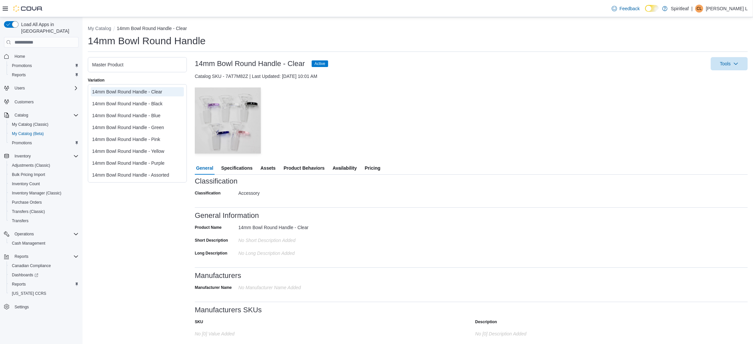
click at [372, 168] on span "Pricing" at bounding box center [373, 168] width 16 height 13
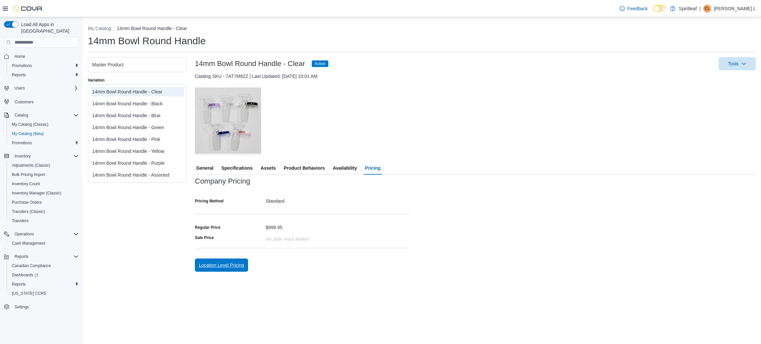
click at [219, 264] on span "Location Level Pricing" at bounding box center [221, 265] width 45 height 7
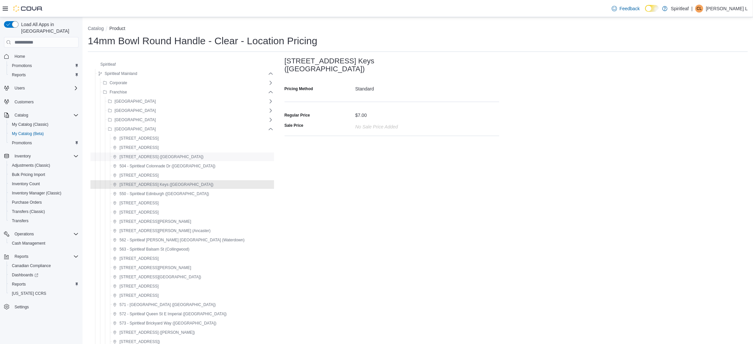
click at [171, 158] on span "[STREET_ADDRESS] ([GEOGRAPHIC_DATA])" at bounding box center [162, 156] width 84 height 5
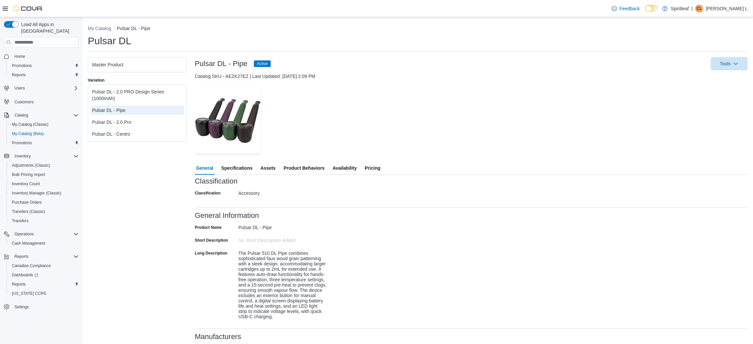
click at [376, 169] on span "Pricing" at bounding box center [373, 168] width 16 height 13
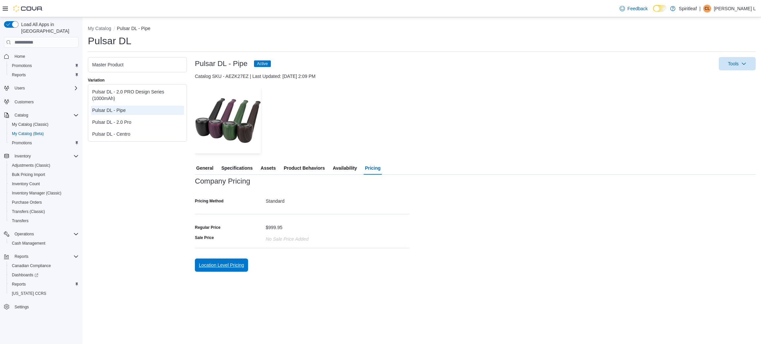
click at [229, 267] on span "Location Level Pricing" at bounding box center [221, 265] width 45 height 7
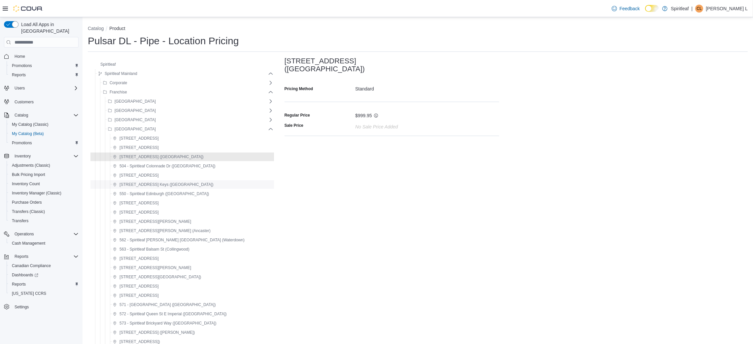
click at [144, 183] on span "[STREET_ADDRESS] Keys ([GEOGRAPHIC_DATA])" at bounding box center [167, 184] width 94 height 5
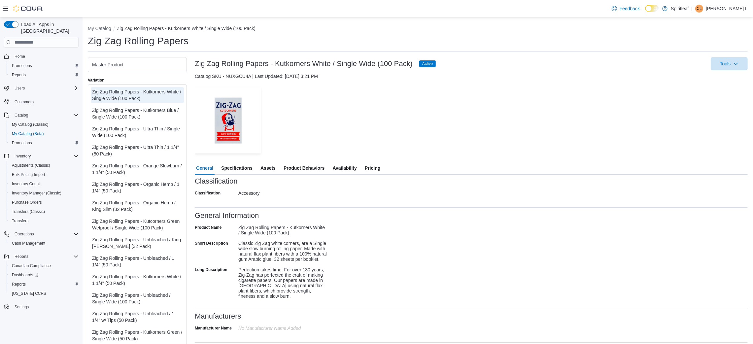
click at [372, 167] on span "Pricing" at bounding box center [373, 168] width 16 height 13
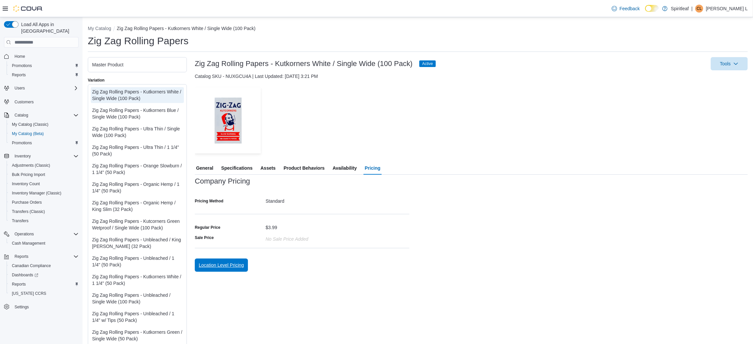
click at [237, 260] on span "Location Level Pricing" at bounding box center [221, 265] width 45 height 13
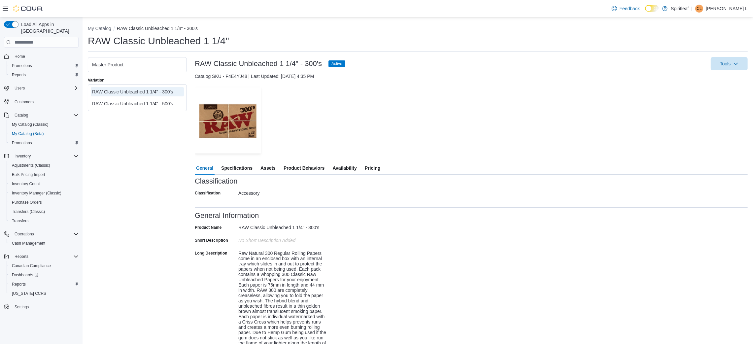
click at [376, 170] on span "Pricing" at bounding box center [373, 168] width 16 height 13
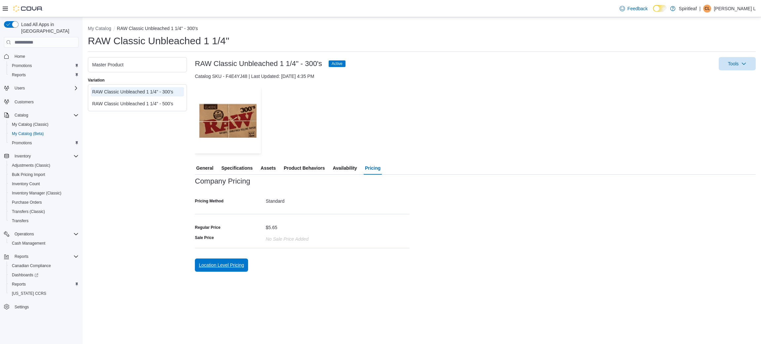
click at [225, 264] on span "Location Level Pricing" at bounding box center [221, 265] width 45 height 7
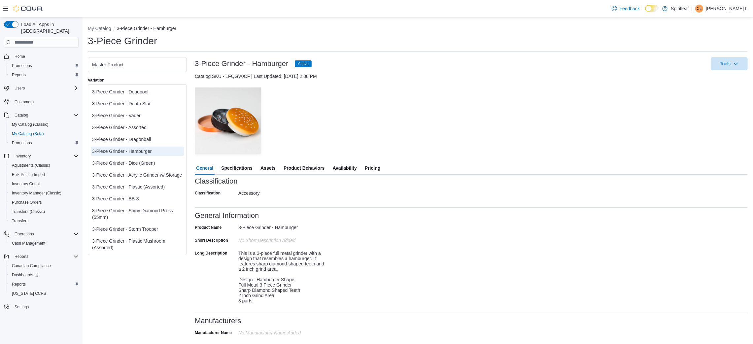
click at [377, 166] on span "Pricing" at bounding box center [373, 168] width 16 height 13
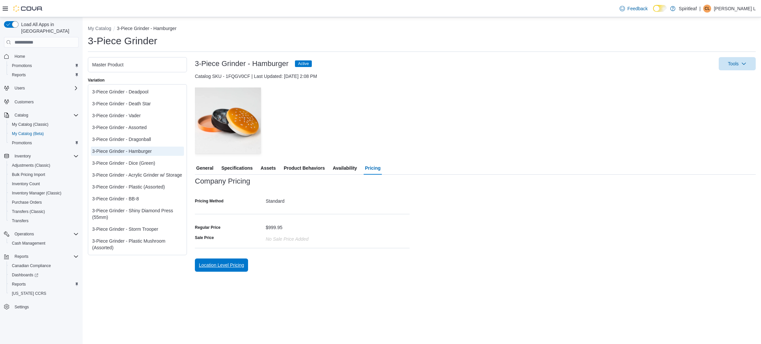
click at [233, 267] on span "Location Level Pricing" at bounding box center [221, 265] width 45 height 7
